Goal: Task Accomplishment & Management: Use online tool/utility

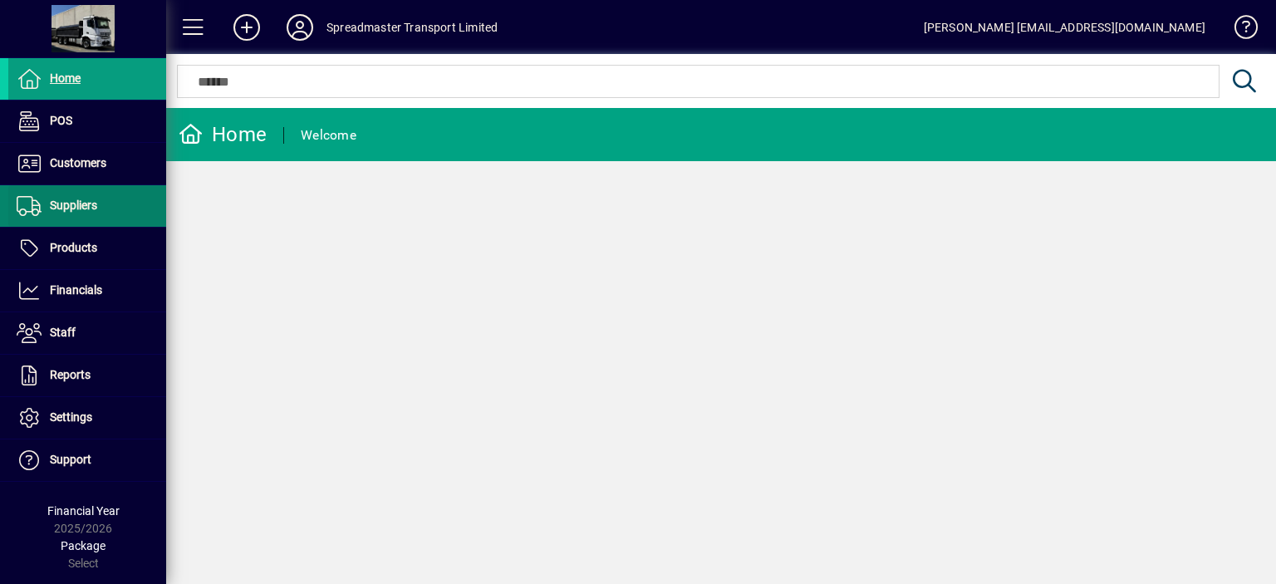
click at [77, 203] on span "Suppliers" at bounding box center [73, 204] width 47 height 13
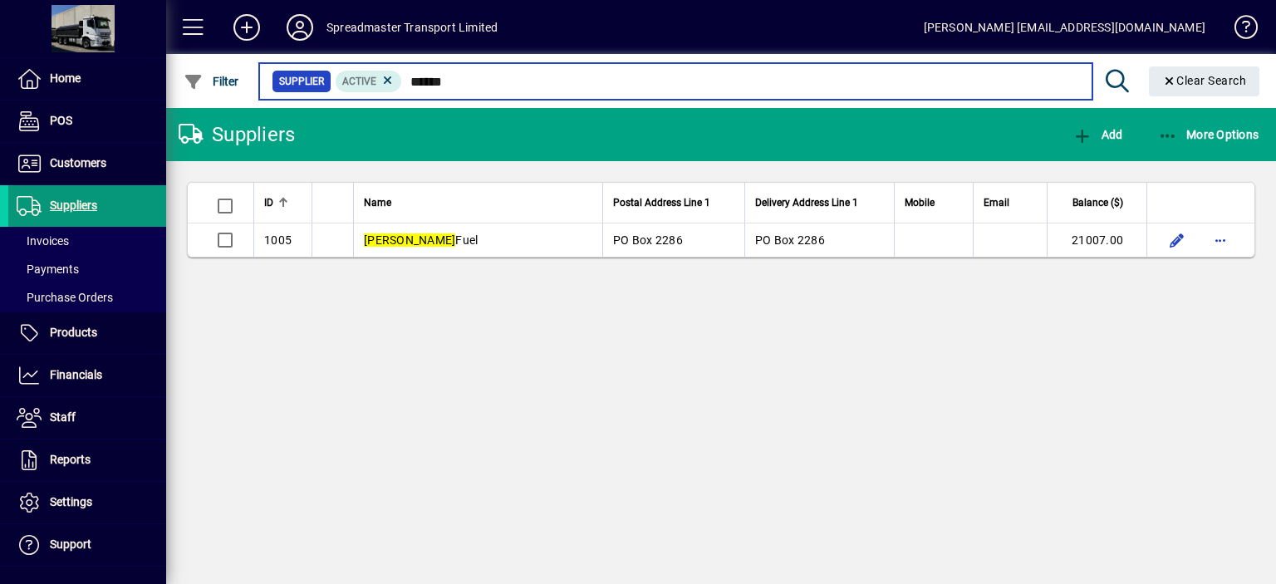
type input "******"
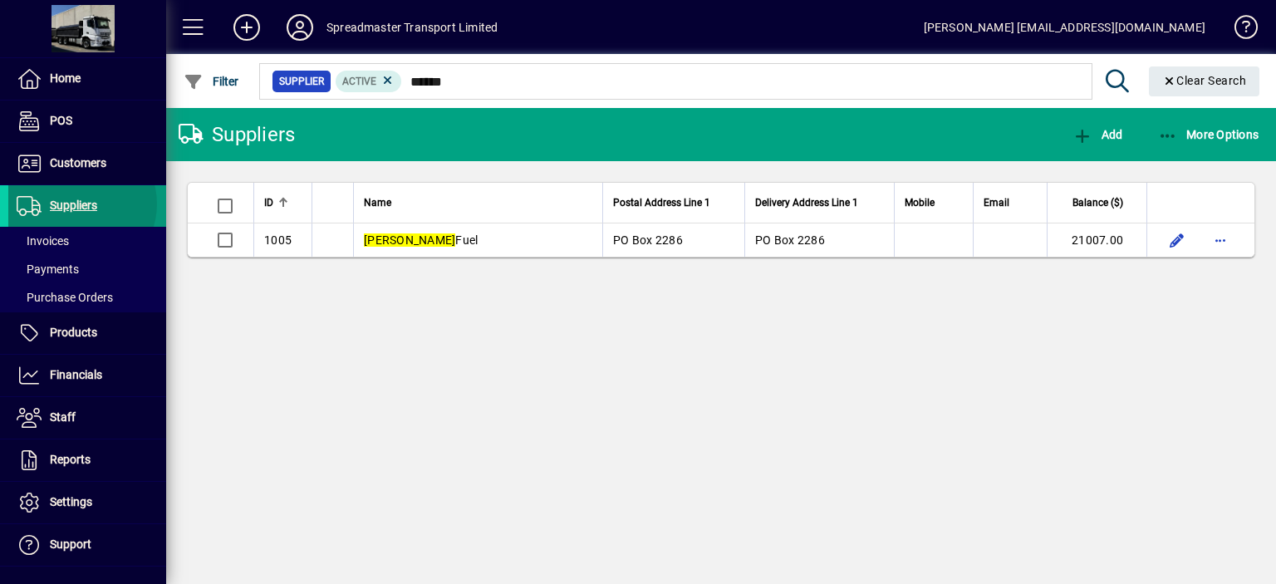
click at [78, 203] on span "Suppliers" at bounding box center [73, 204] width 47 height 13
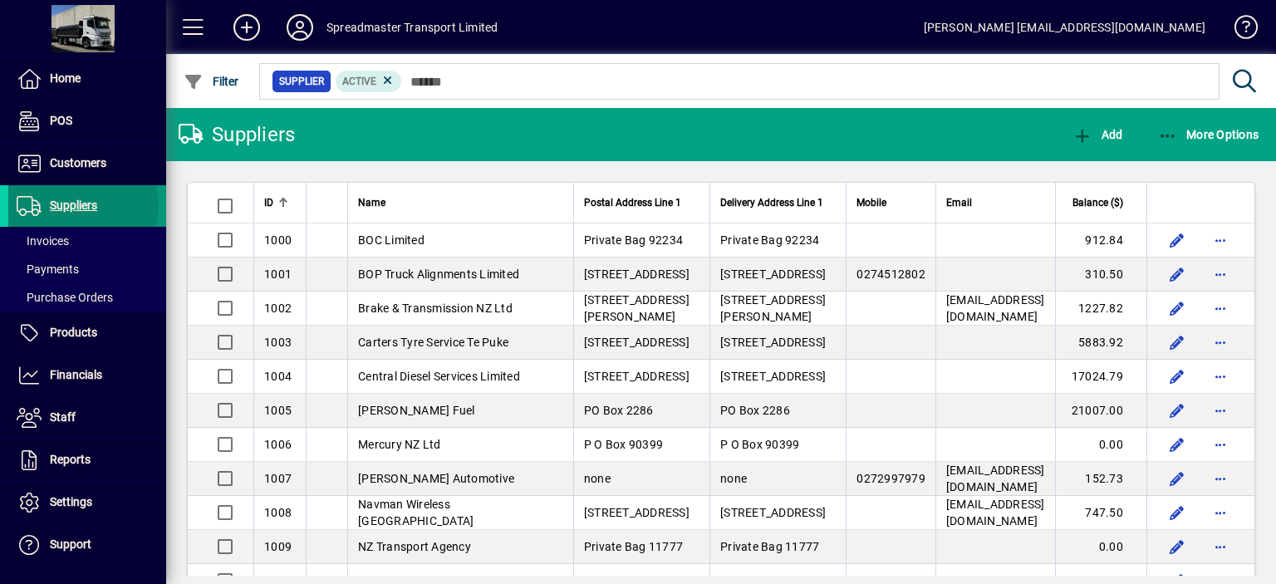
click at [81, 204] on span "Suppliers" at bounding box center [73, 204] width 47 height 13
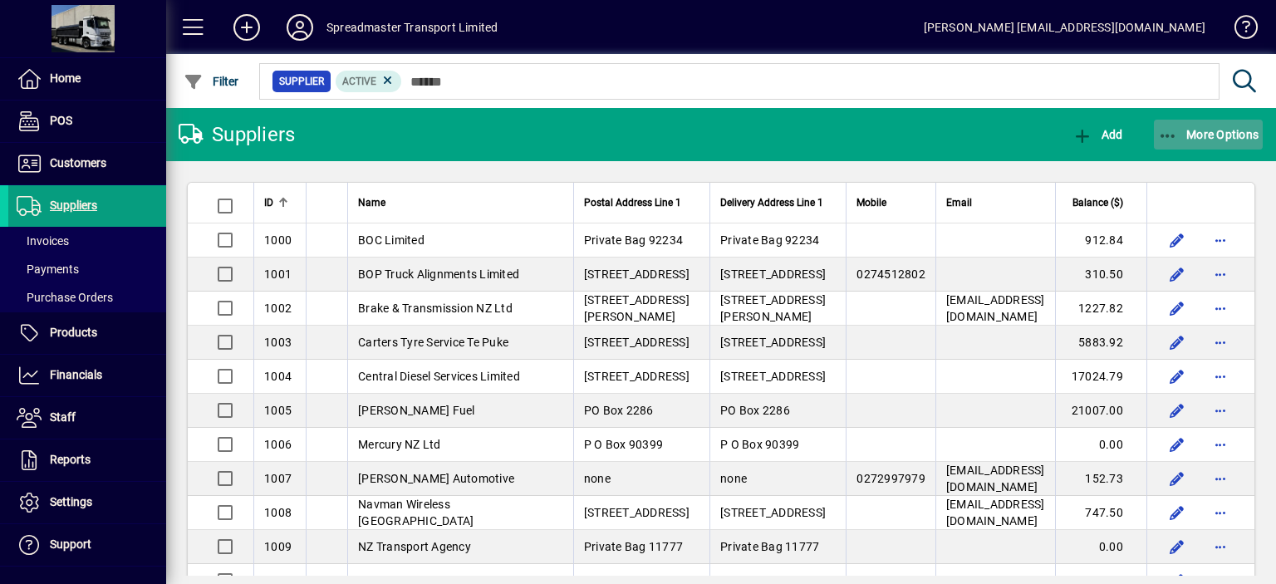
click at [1220, 133] on span "More Options" at bounding box center [1208, 134] width 101 height 13
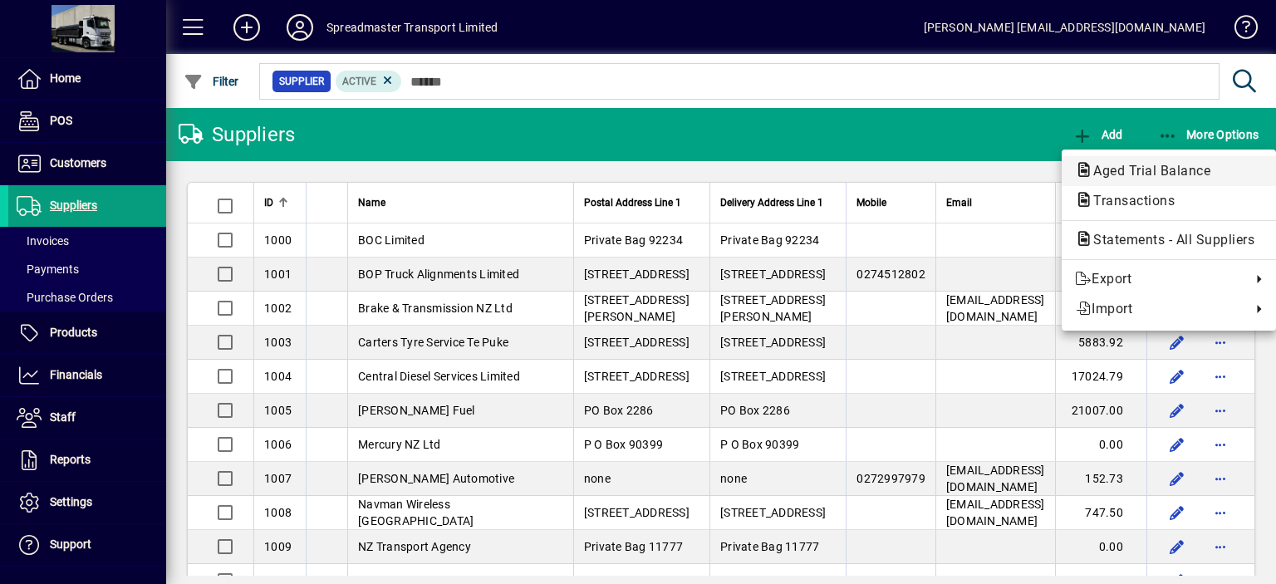
click at [1142, 167] on span "Aged Trial Balance" at bounding box center [1147, 171] width 144 height 16
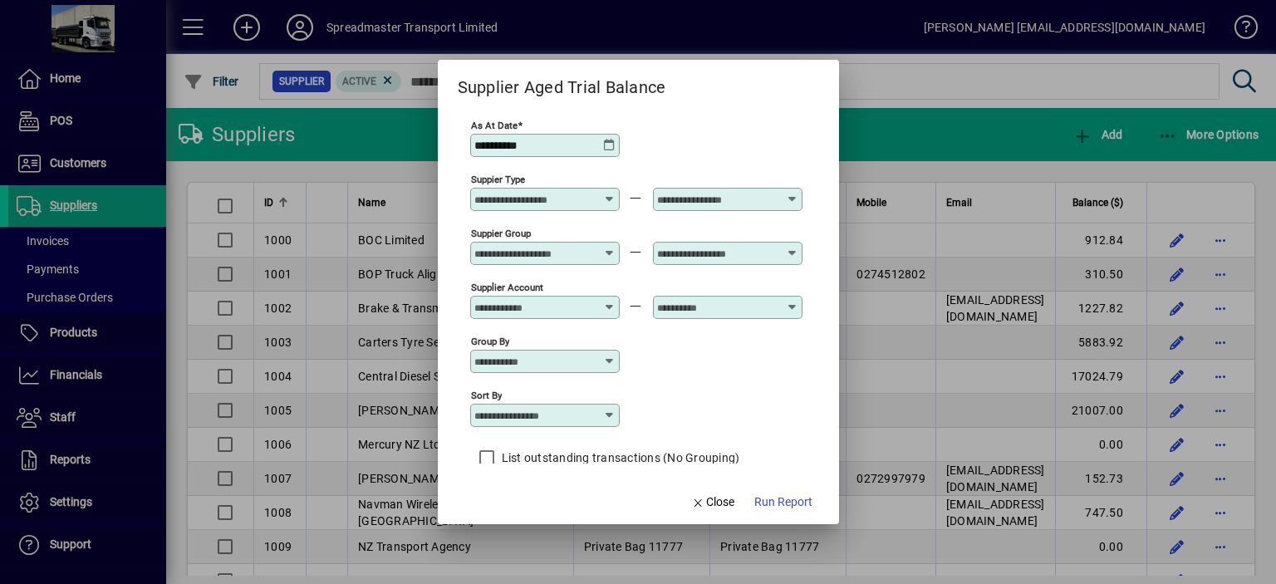
click at [609, 416] on icon at bounding box center [609, 415] width 13 height 13
click at [533, 497] on div "Supplier Name" at bounding box center [523, 496] width 80 height 17
type input "**********"
click at [772, 502] on span "Run Report" at bounding box center [783, 501] width 58 height 17
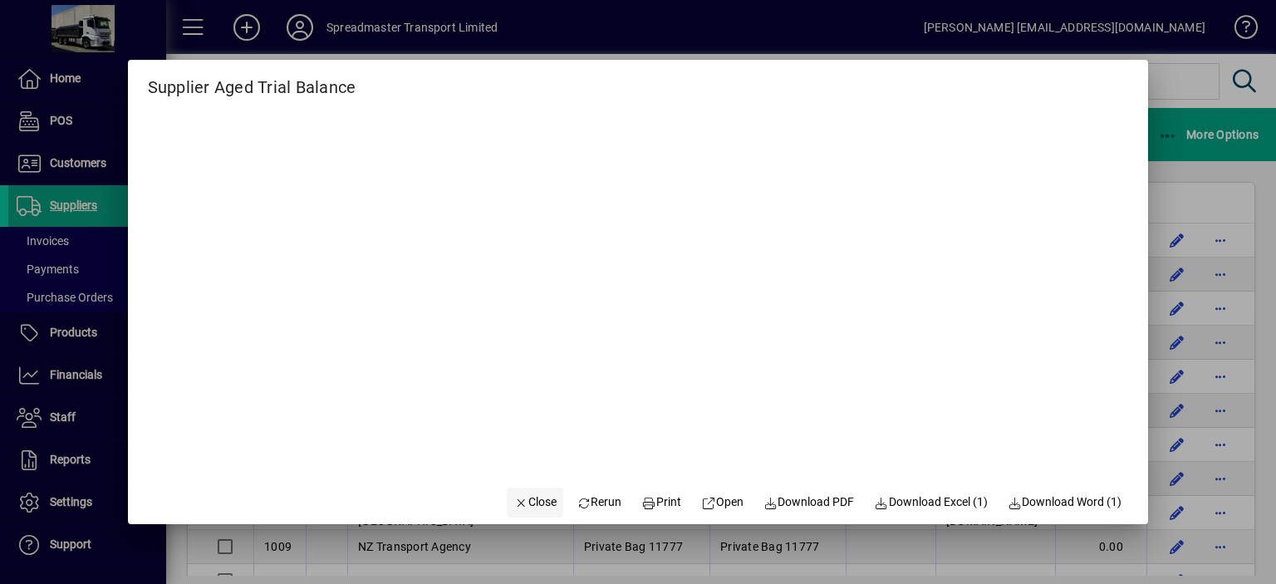
click at [524, 501] on span "Close" at bounding box center [534, 501] width 43 height 17
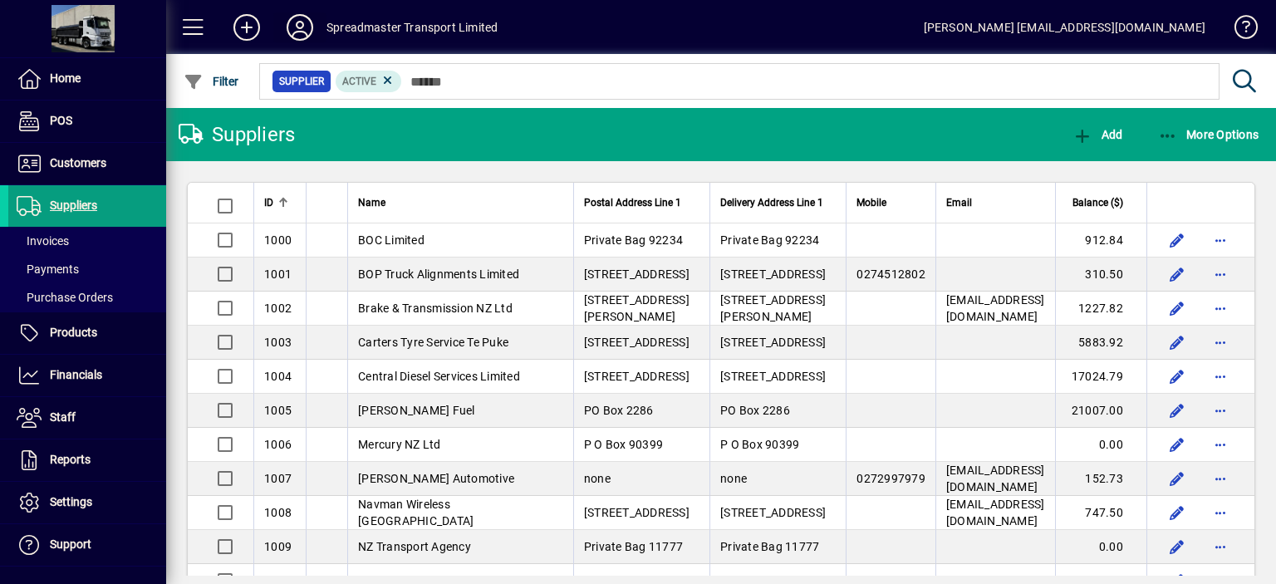
click at [302, 28] on icon at bounding box center [299, 27] width 33 height 27
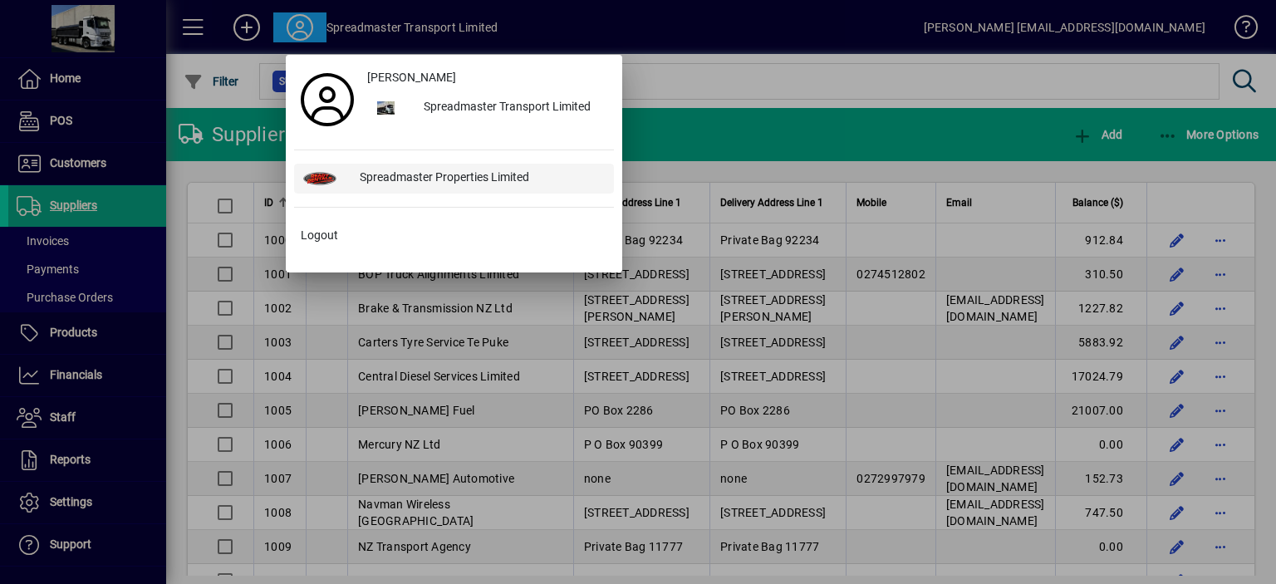
click at [392, 175] on div "Spreadmaster Properties Limited" at bounding box center [479, 179] width 267 height 30
